Goal: Transaction & Acquisition: Purchase product/service

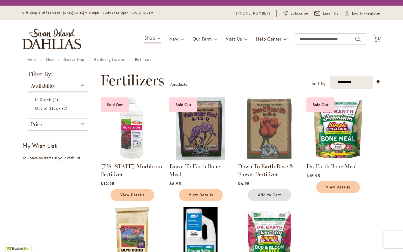
click at [269, 195] on span "Add to Cart" at bounding box center [269, 194] width 23 height 5
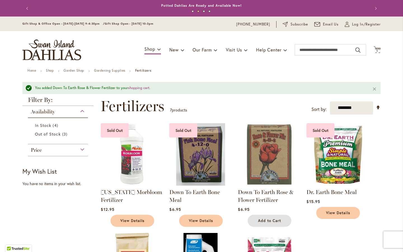
click at [269, 220] on span "Add to Cart" at bounding box center [269, 220] width 23 height 5
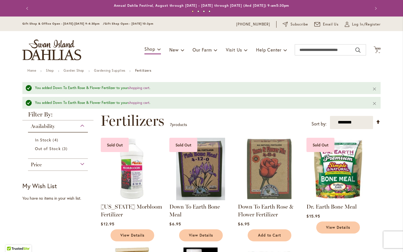
click at [32, 70] on link "Home" at bounding box center [31, 70] width 9 height 4
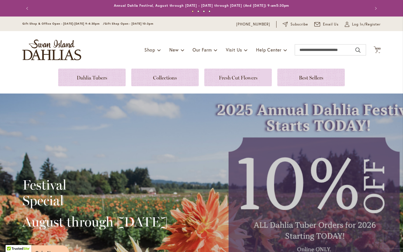
click at [92, 77] on link at bounding box center [91, 78] width 67 height 18
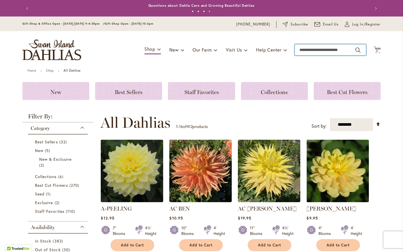
click at [330, 50] on input "Search" at bounding box center [329, 49] width 71 height 11
type input "**********"
